Goal: Check status: Check status

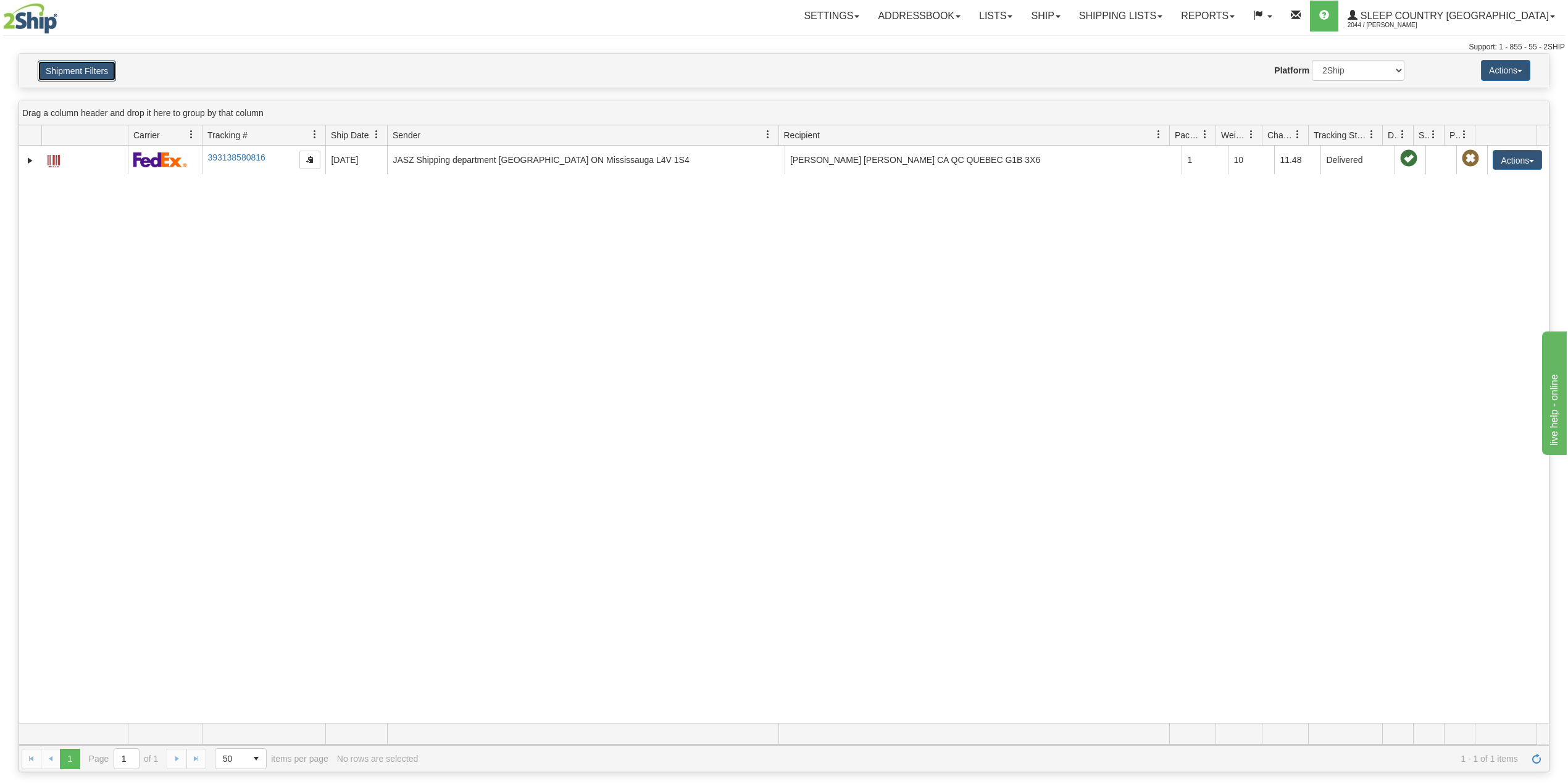
click at [87, 75] on button "Shipment Filters" at bounding box center [77, 71] width 79 height 21
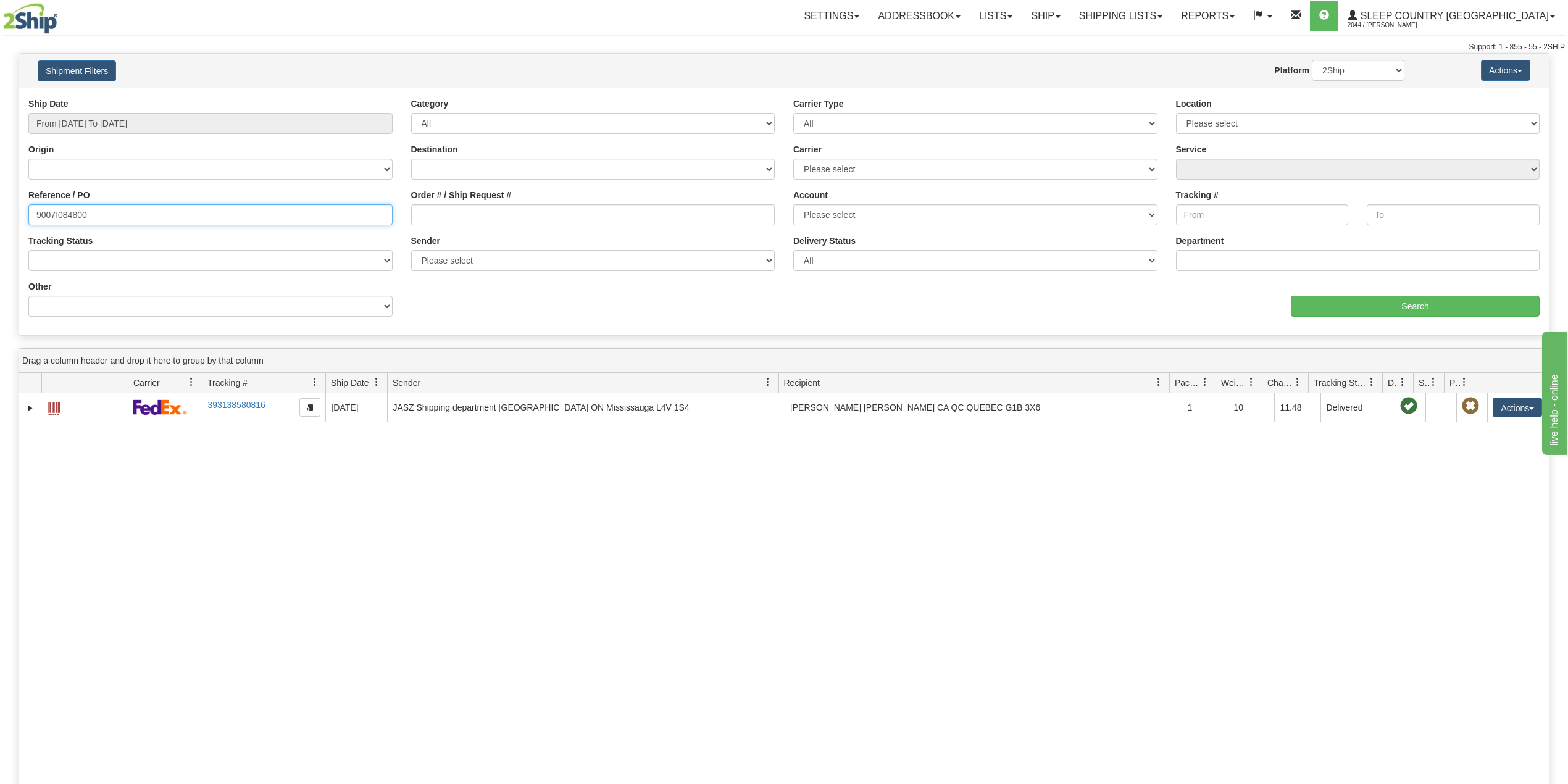
click at [48, 220] on input "9007I084800" at bounding box center [210, 215] width 364 height 21
click at [430, 218] on input "Order # / Ship Request #" at bounding box center [593, 215] width 364 height 21
paste input "1056872"
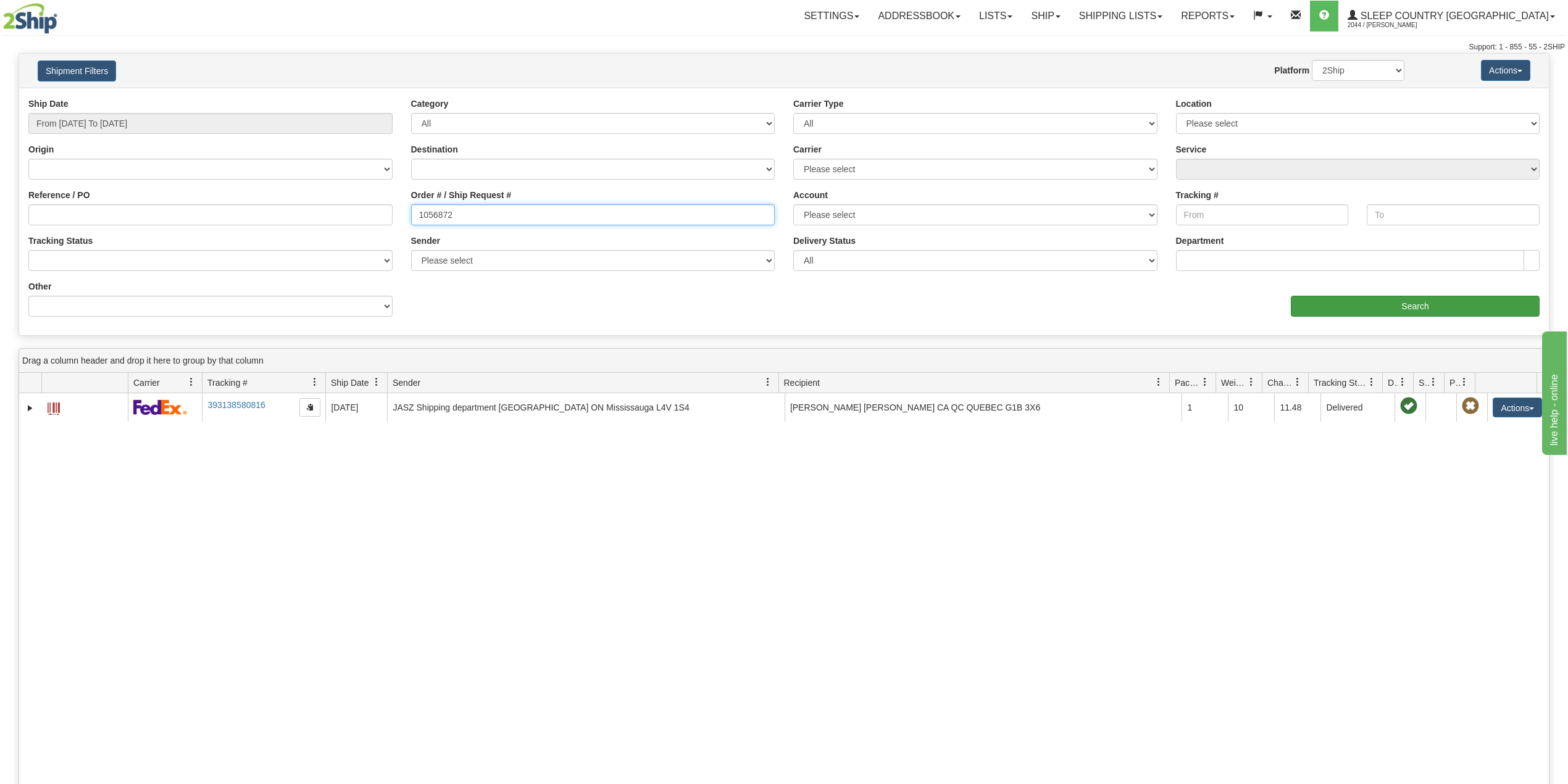
type input "1056872"
click at [1388, 310] on input "Search" at bounding box center [1415, 306] width 248 height 21
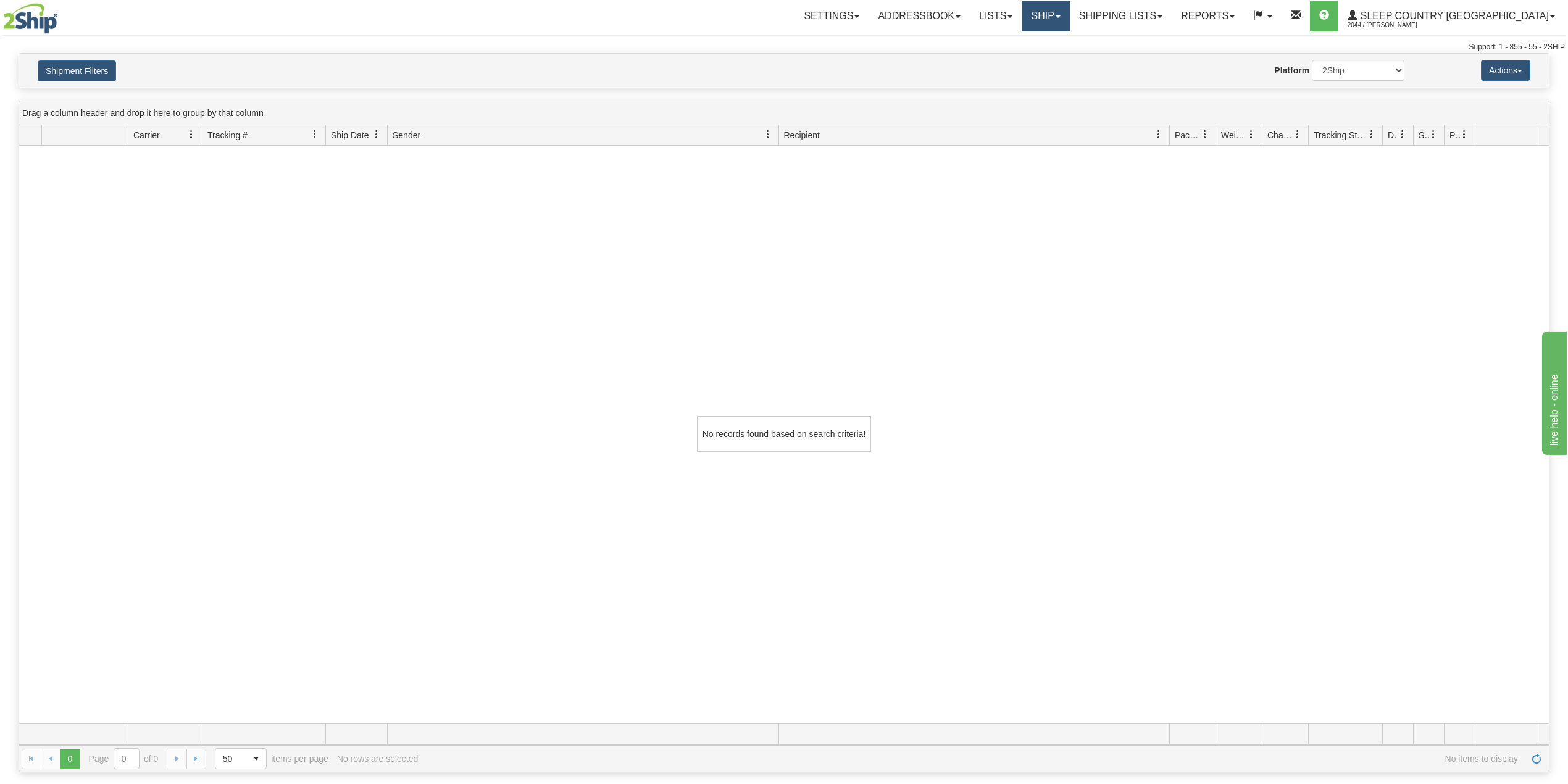
click at [1070, 20] on link "Ship" at bounding box center [1045, 16] width 48 height 31
click at [1057, 58] on span "OnHold / Order Queue" at bounding box center [1013, 59] width 87 height 10
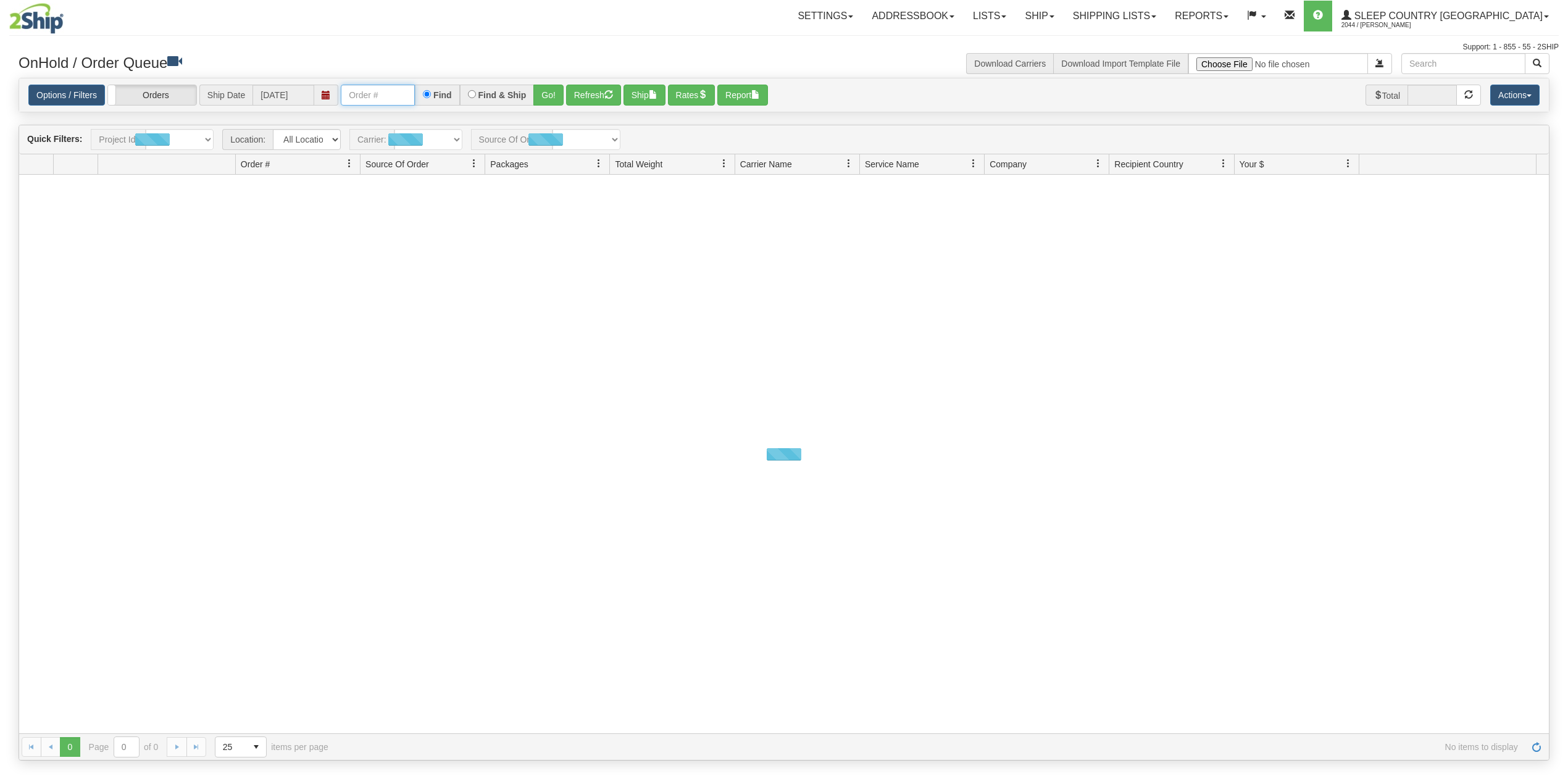
drag, startPoint x: 0, startPoint y: 0, endPoint x: 382, endPoint y: 102, distance: 395.4
click at [379, 96] on input "text" at bounding box center [378, 95] width 74 height 21
paste input "1056872"
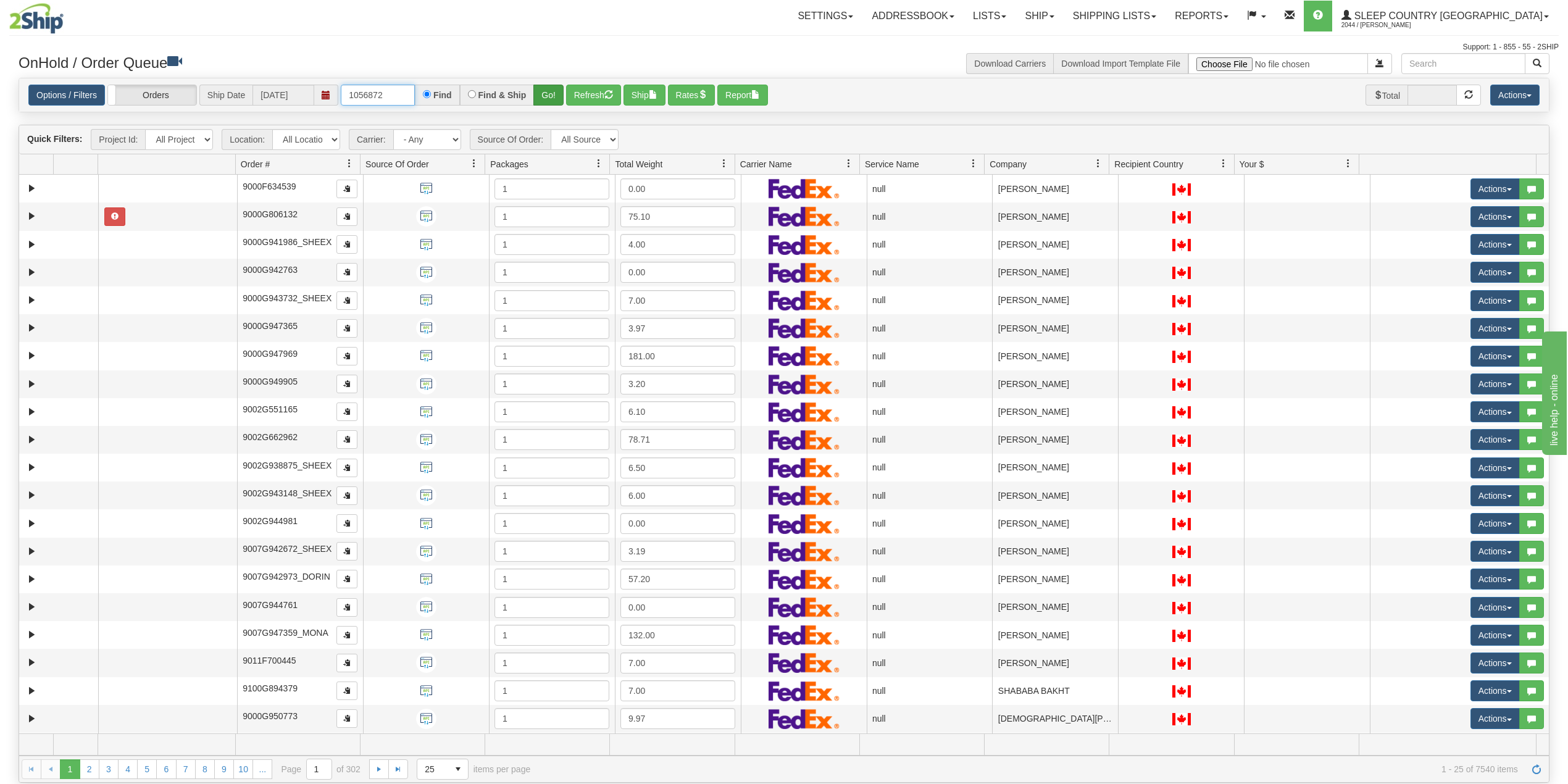
type input "1056872"
click at [551, 93] on button "Go!" at bounding box center [548, 95] width 30 height 21
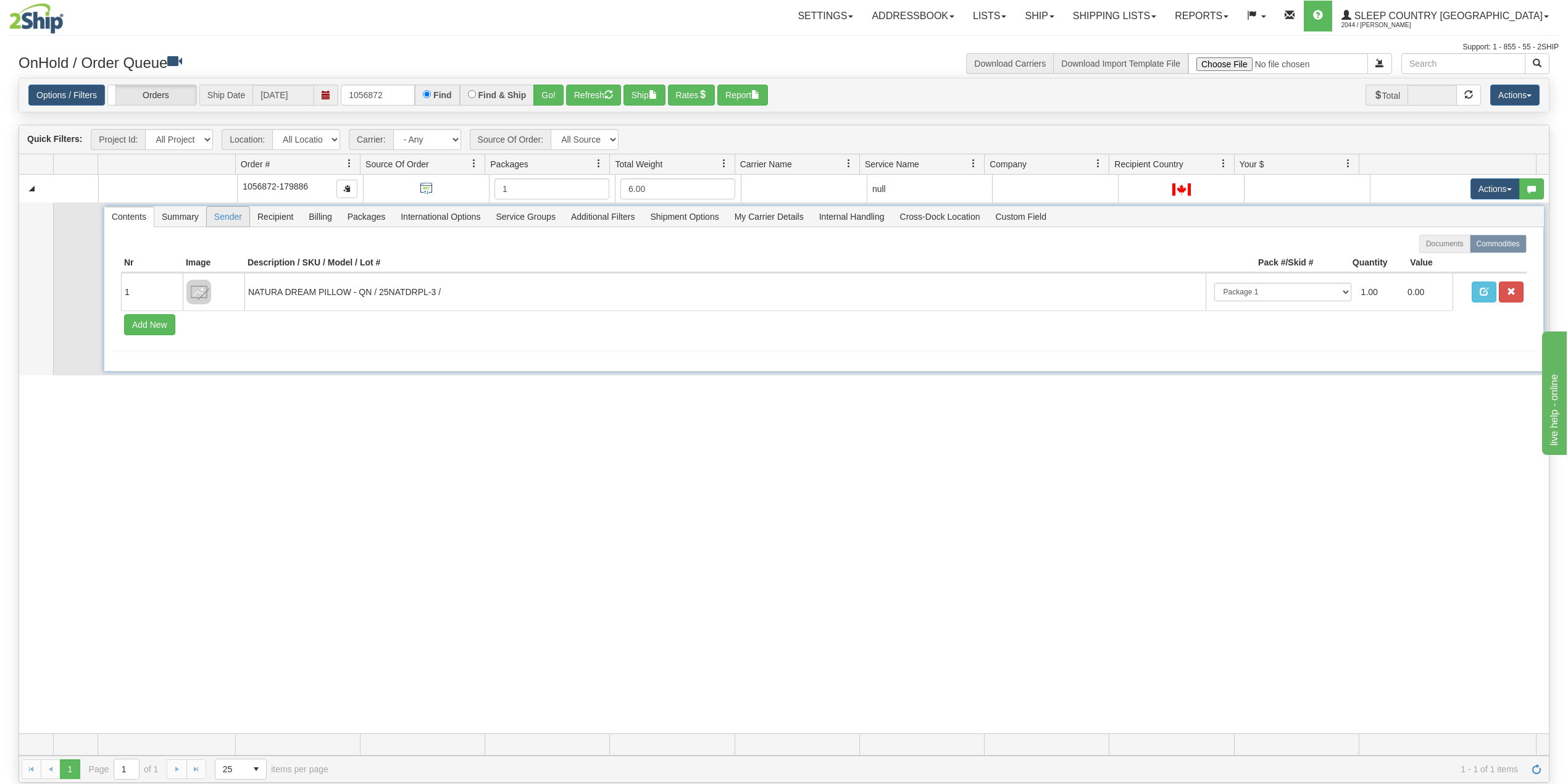
click at [235, 209] on span "Sender" at bounding box center [228, 216] width 42 height 20
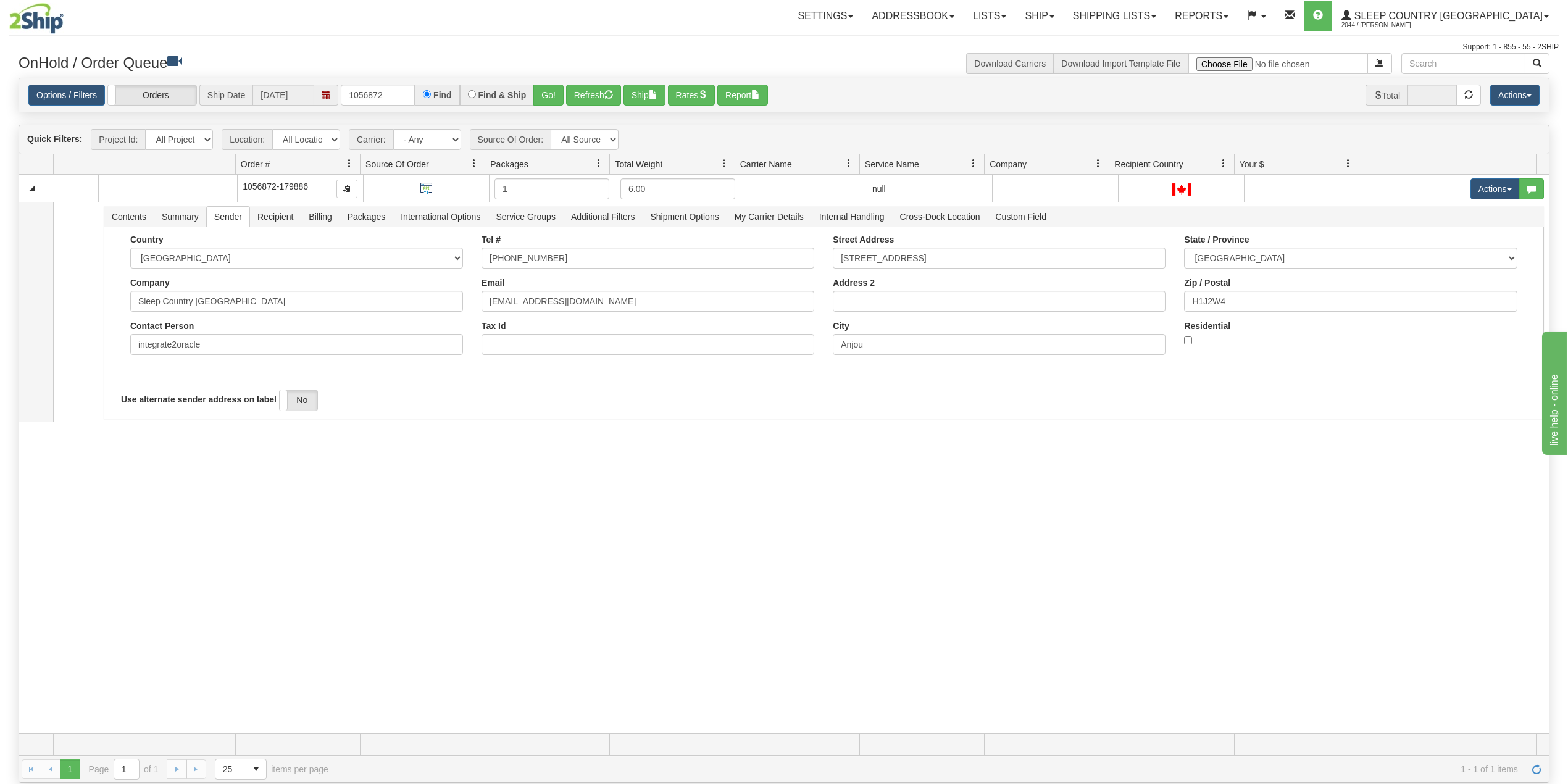
click at [488, 522] on div "31582736 BEDDN 91014902 0 1056872-179886 1 6.00 null integrate2oracle Sleep Cou…" at bounding box center [784, 454] width 1530 height 559
click at [1063, 13] on link "Ship" at bounding box center [1038, 16] width 48 height 31
click at [1154, 13] on link "Shipping lists" at bounding box center [1115, 16] width 102 height 31
click at [1141, 57] on span "Search Shipment History" at bounding box center [1104, 59] width 96 height 10
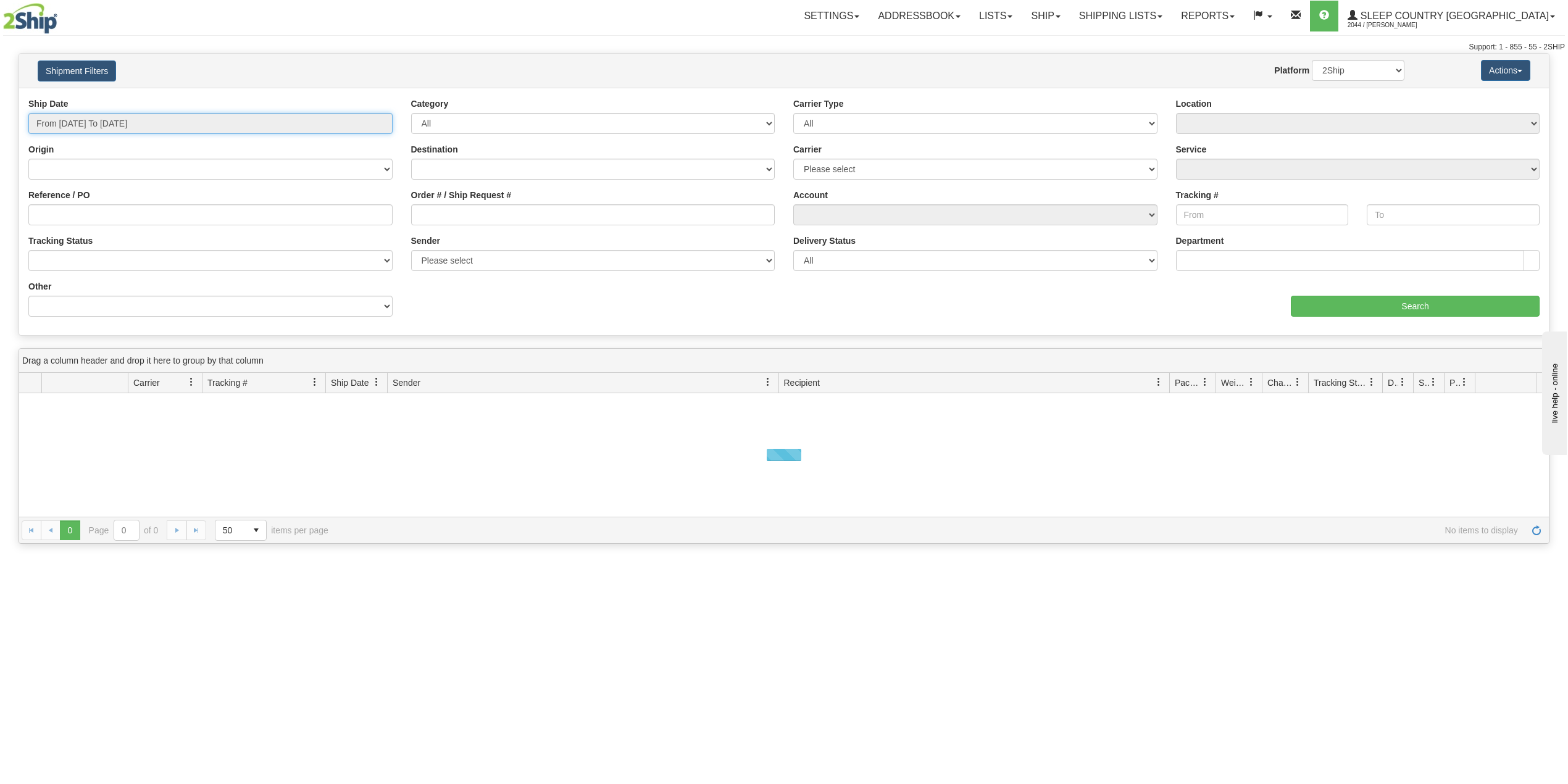
click at [110, 124] on input "From [DATE] To [DATE]" at bounding box center [210, 124] width 364 height 21
click at [87, 216] on li "Last 30 Days" at bounding box center [83, 212] width 99 height 16
type input "From [DATE] To [DATE]"
click at [87, 216] on input "Reference / PO" at bounding box center [210, 215] width 364 height 21
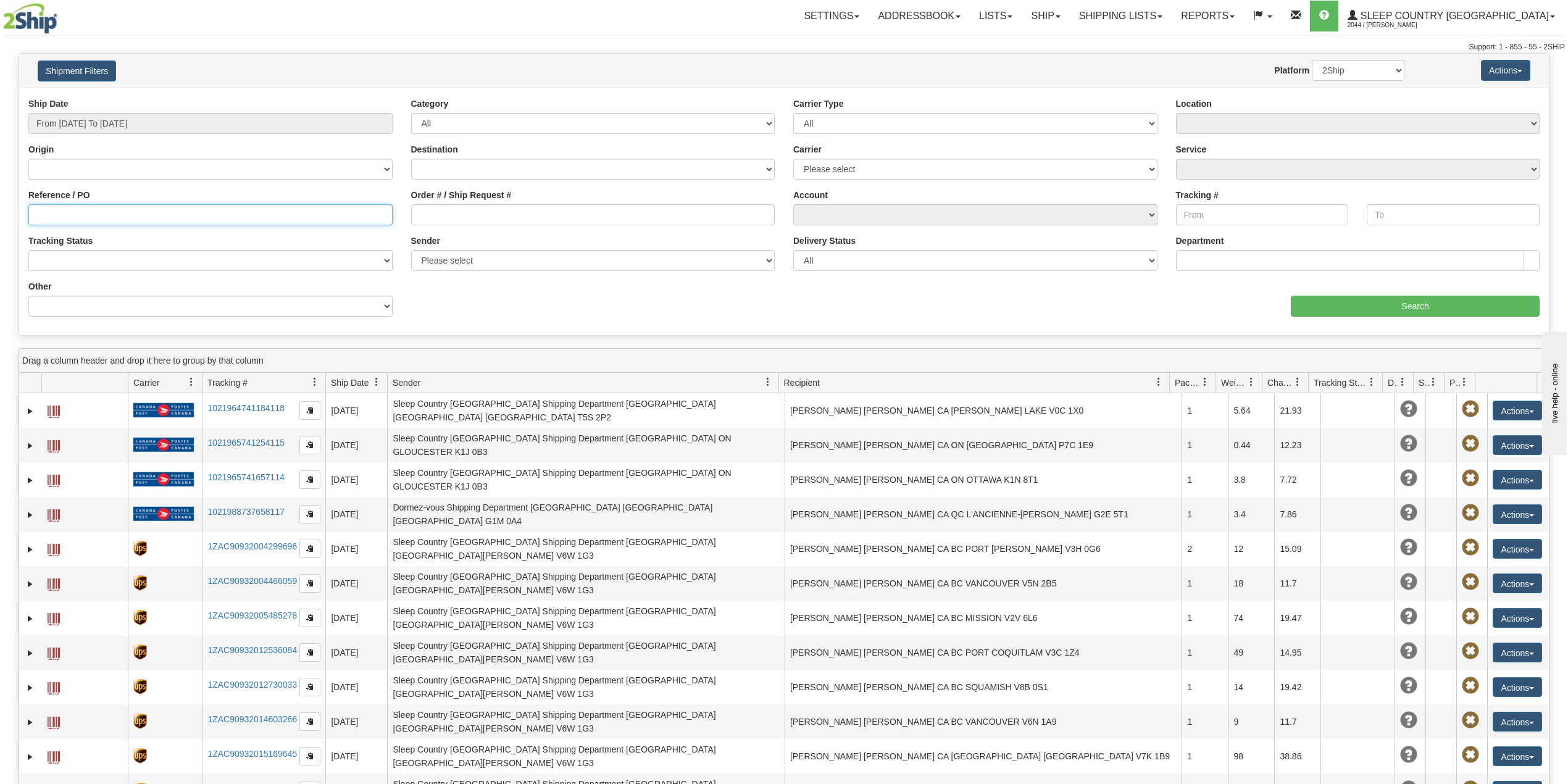
paste input "1056872"
type input "1056872"
click at [61, 216] on input "1056872" at bounding box center [210, 215] width 364 height 21
drag, startPoint x: 61, startPoint y: 216, endPoint x: 92, endPoint y: 220, distance: 31.3
click at [61, 216] on input "1056872" at bounding box center [210, 215] width 364 height 21
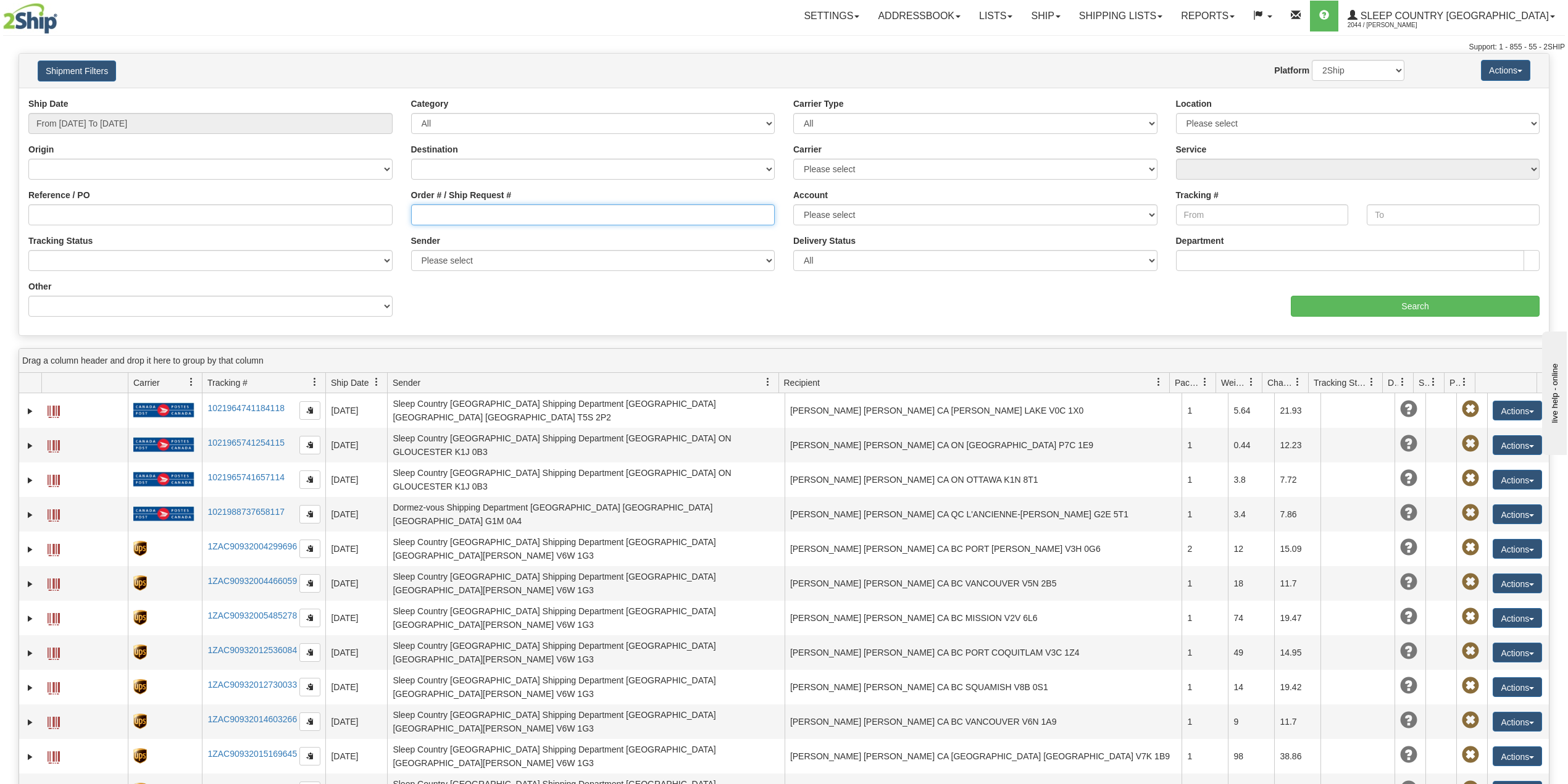
drag, startPoint x: 422, startPoint y: 216, endPoint x: 429, endPoint y: 215, distance: 7.1
click at [422, 216] on input "Order # / Ship Request #" at bounding box center [593, 215] width 364 height 21
paste input "1056872"
type input "1056872"
click at [1359, 307] on input "Search" at bounding box center [1415, 306] width 248 height 21
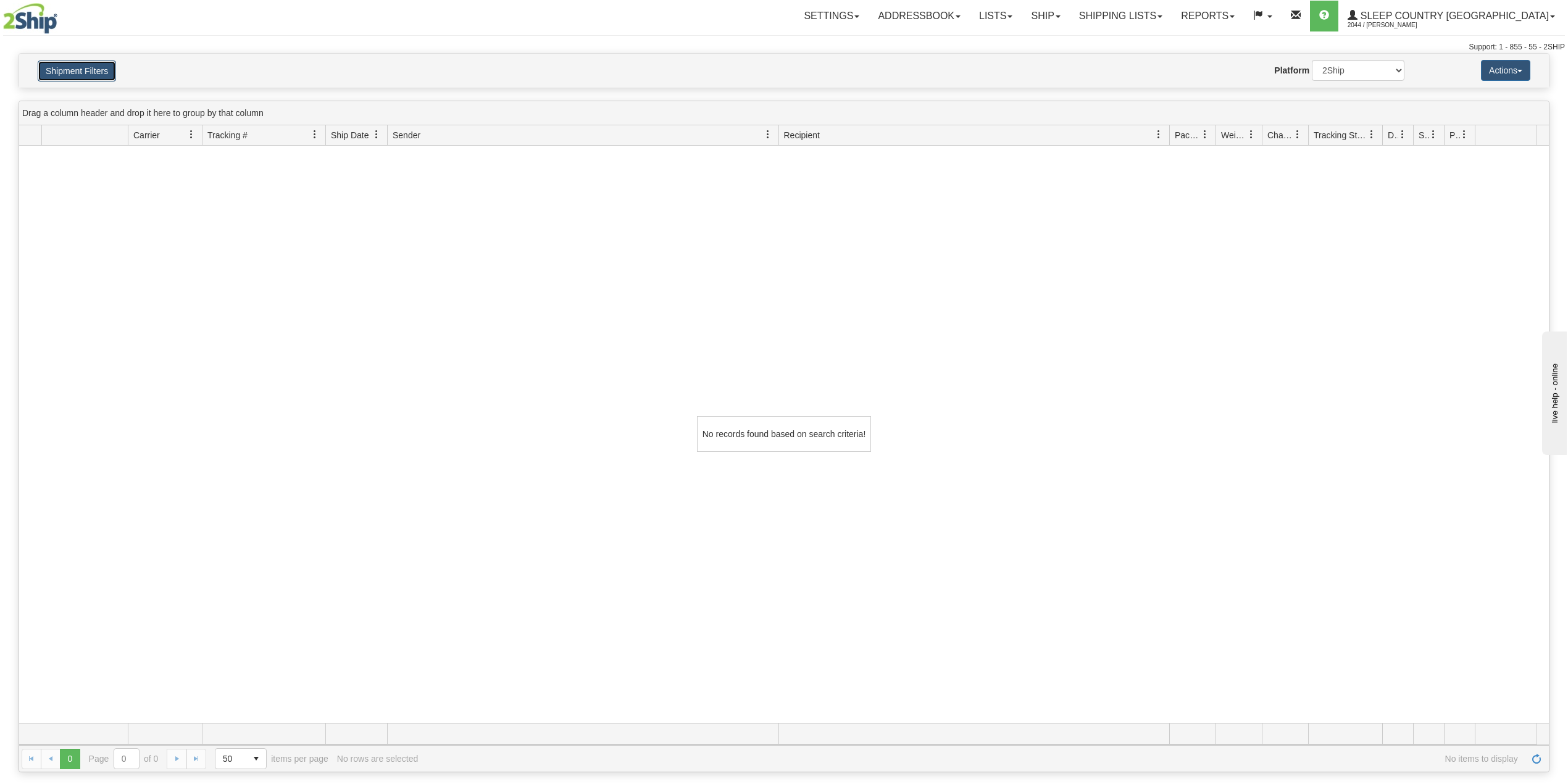
click at [72, 67] on button "Shipment Filters" at bounding box center [77, 71] width 79 height 21
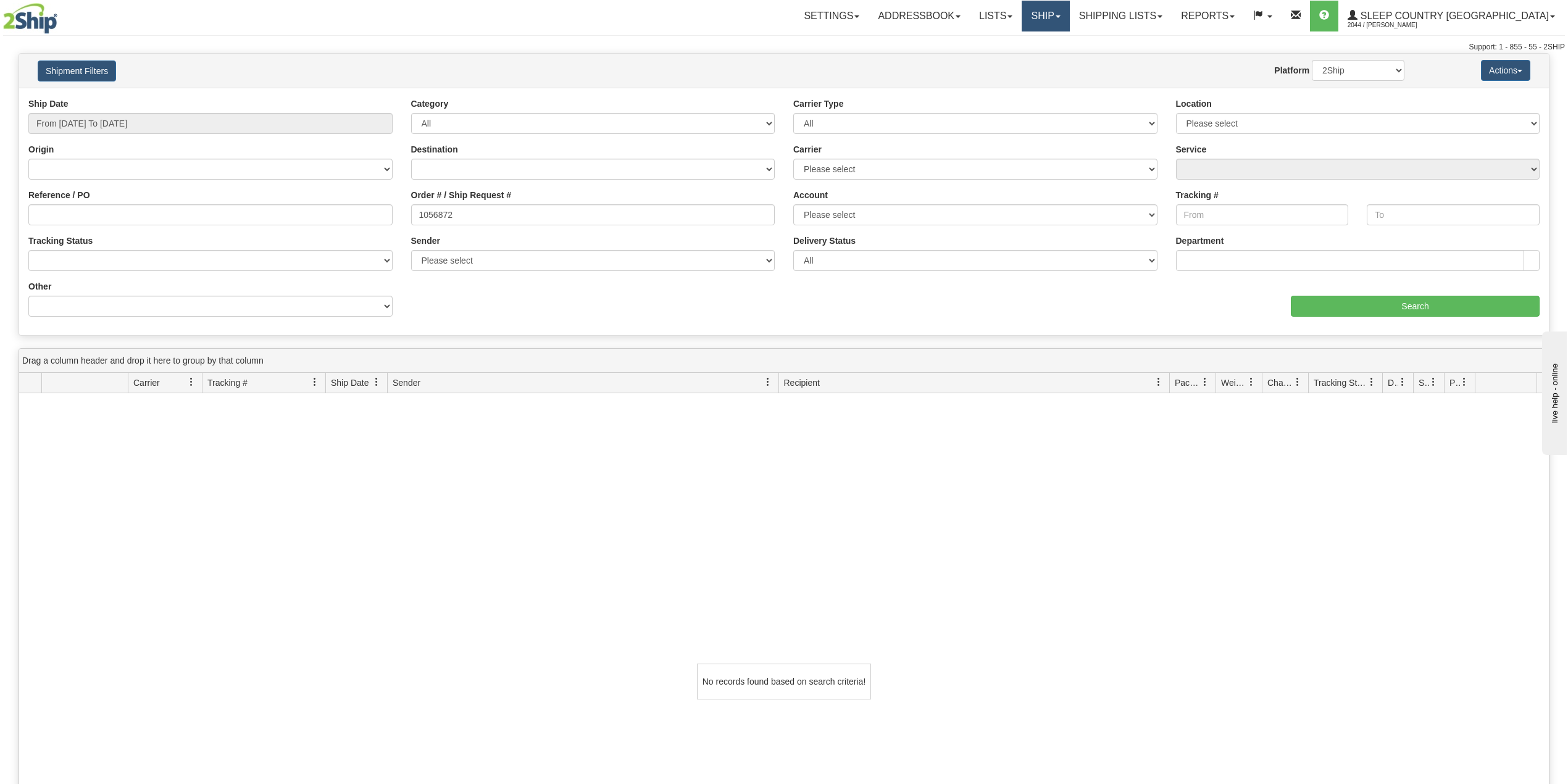
click at [1070, 12] on link "Ship" at bounding box center [1045, 16] width 48 height 31
click at [1162, 11] on link "Shipping lists" at bounding box center [1121, 16] width 102 height 31
click at [1135, 40] on span "Current Shipments" at bounding box center [1098, 42] width 72 height 10
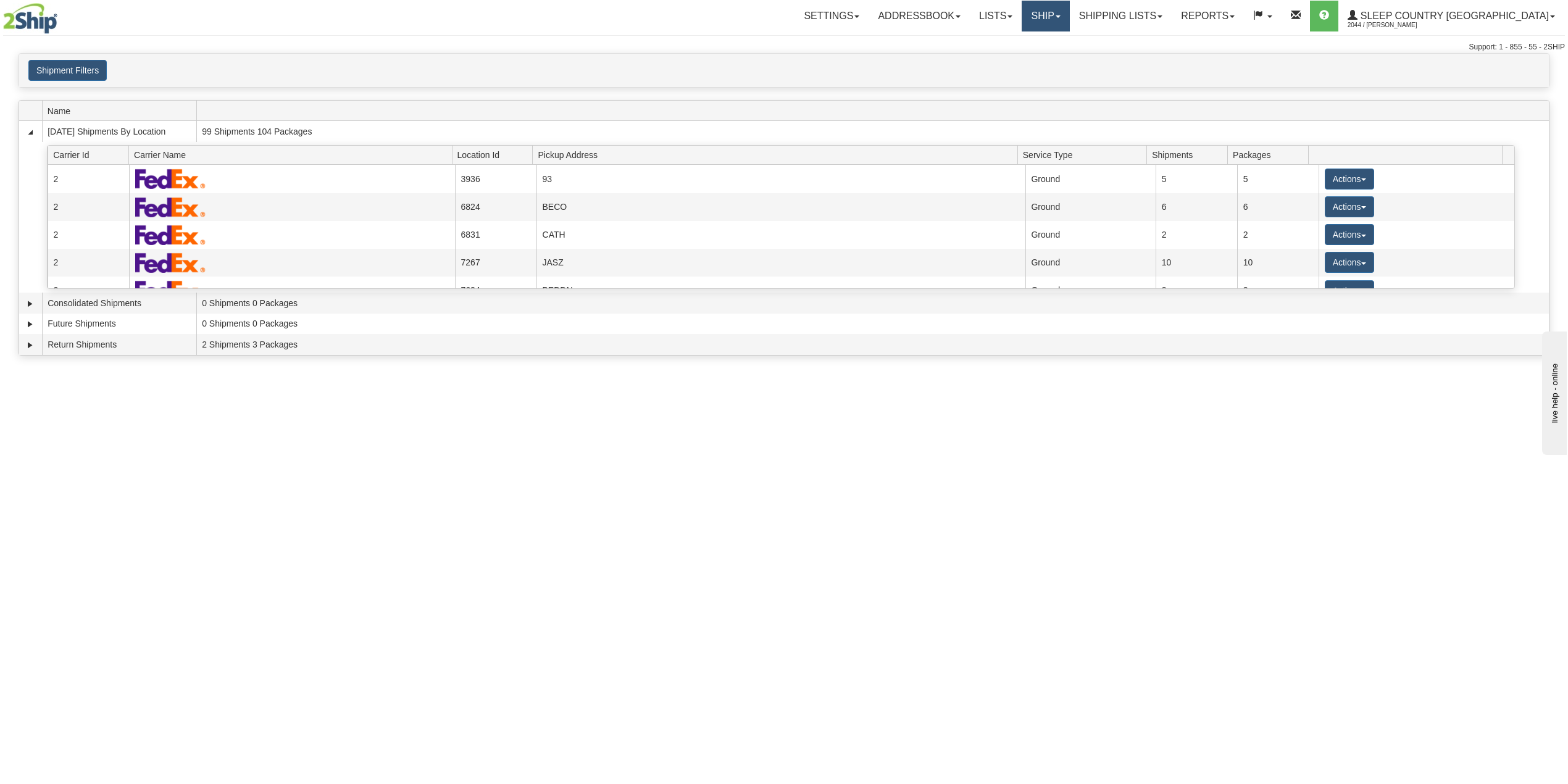
click at [1070, 13] on link "Ship" at bounding box center [1045, 16] width 48 height 31
click at [1057, 55] on span "OnHold / Order Queue" at bounding box center [1013, 59] width 87 height 10
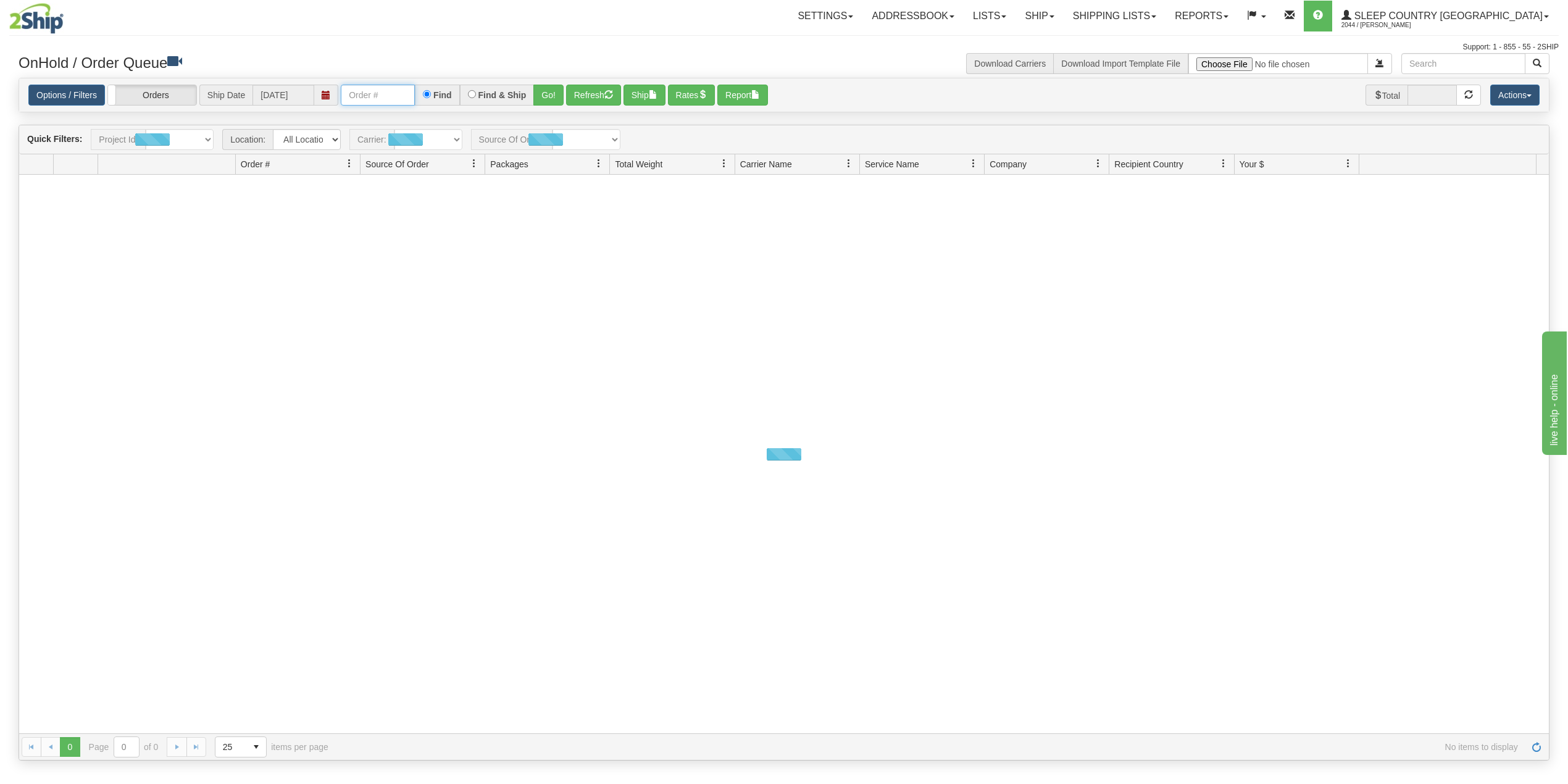
click at [395, 97] on input "text" at bounding box center [378, 95] width 74 height 21
paste input "1056872"
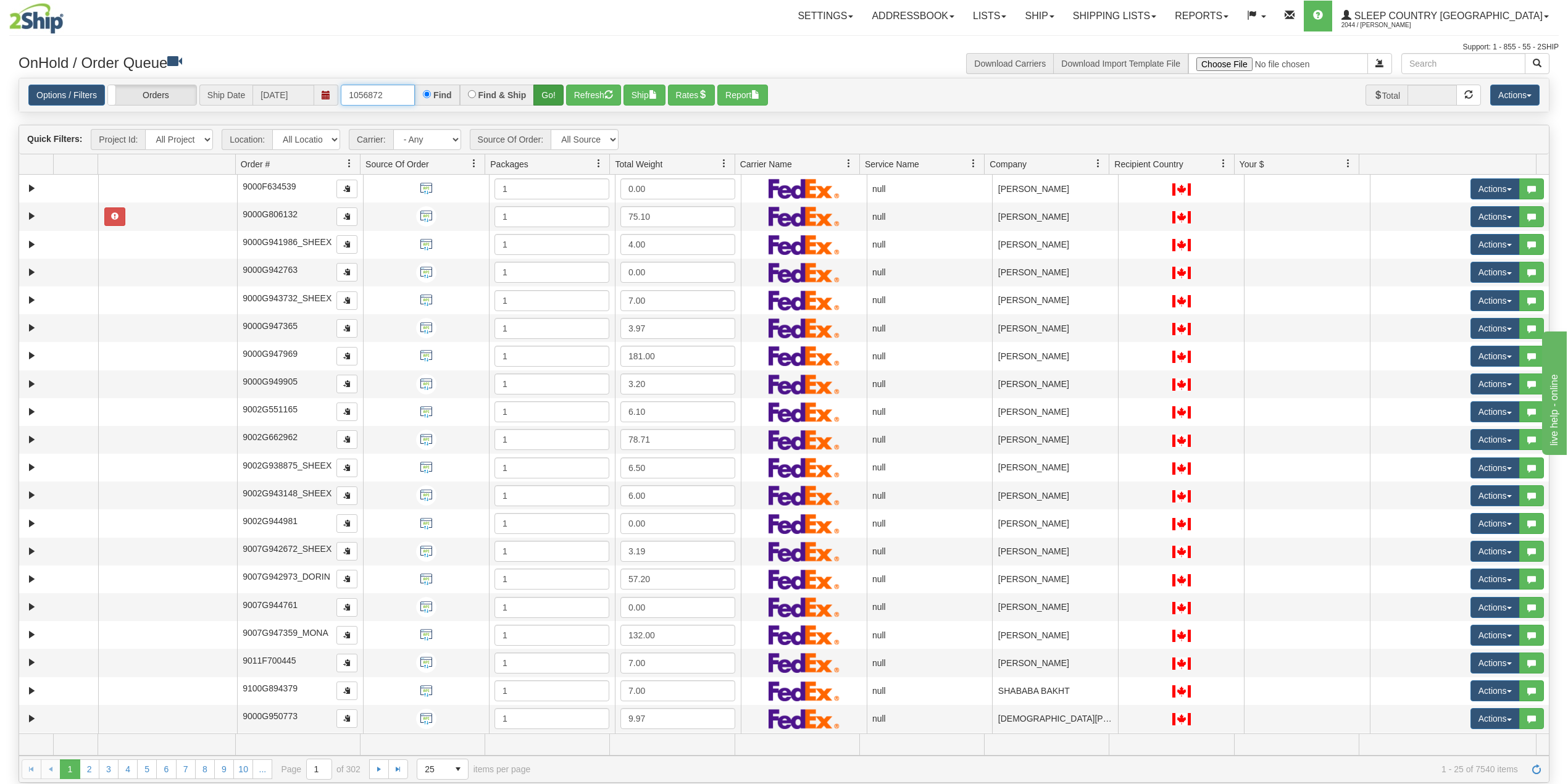
type input "1056872"
click at [556, 87] on button "Go!" at bounding box center [548, 95] width 30 height 21
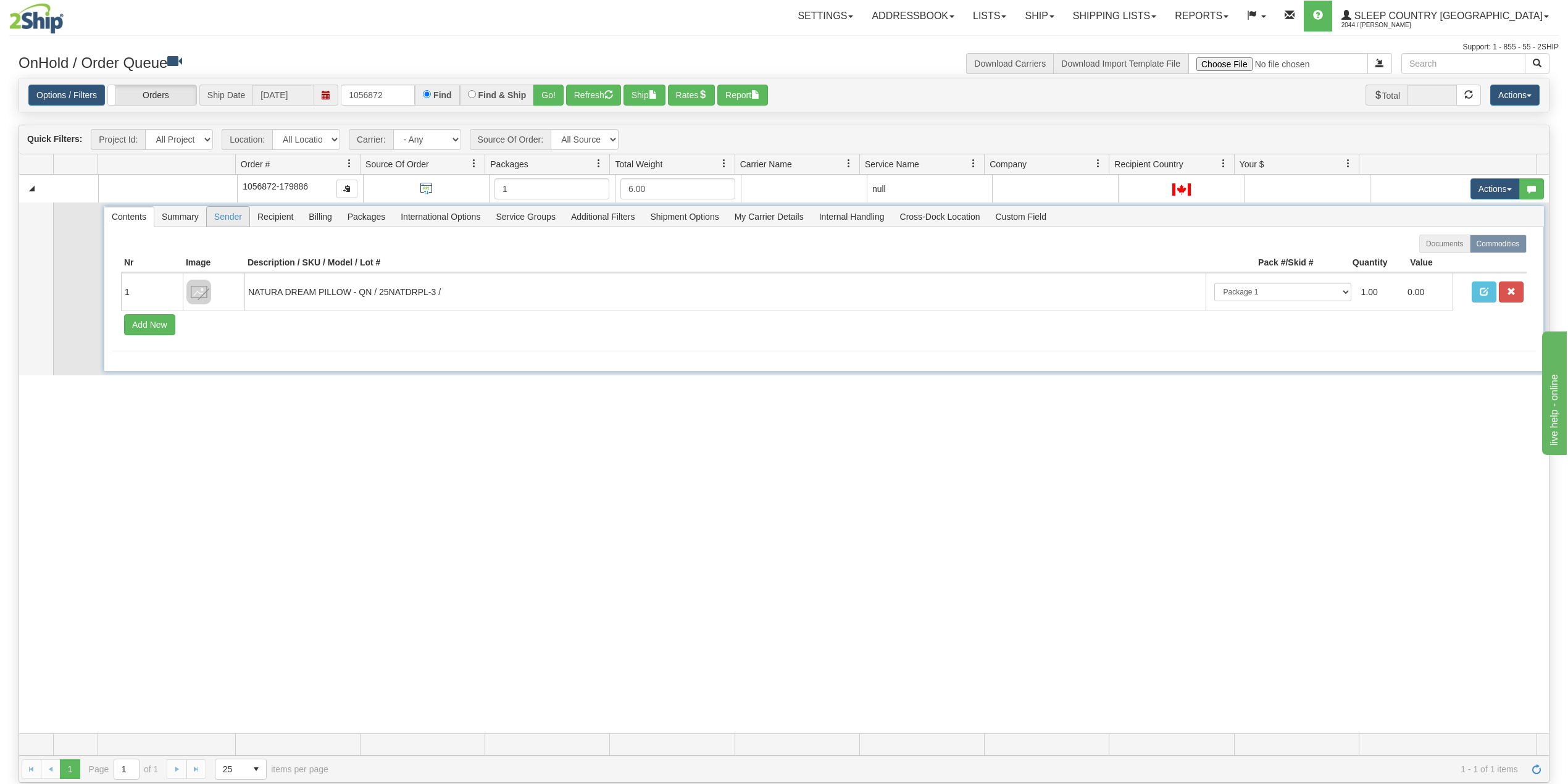
click at [230, 219] on span "Sender" at bounding box center [228, 216] width 42 height 20
